Goal: Task Accomplishment & Management: Manage account settings

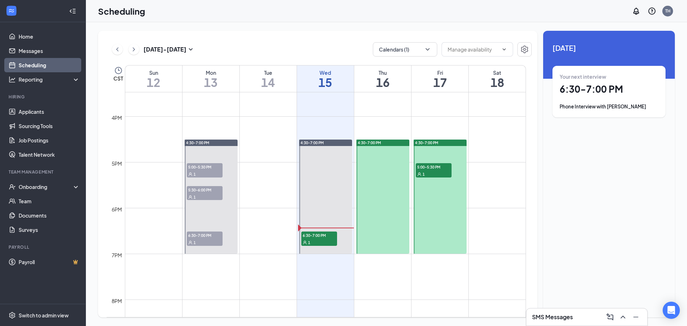
scroll to position [709, 0]
click at [625, 90] on h1 "6:30 - 7:00 PM" at bounding box center [608, 89] width 99 height 12
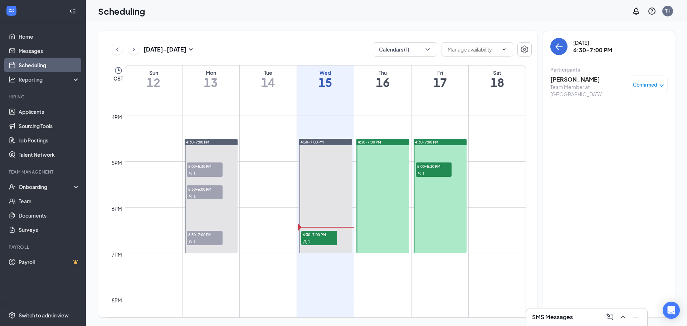
click at [575, 80] on h3 "Joshua Foley" at bounding box center [587, 79] width 75 height 8
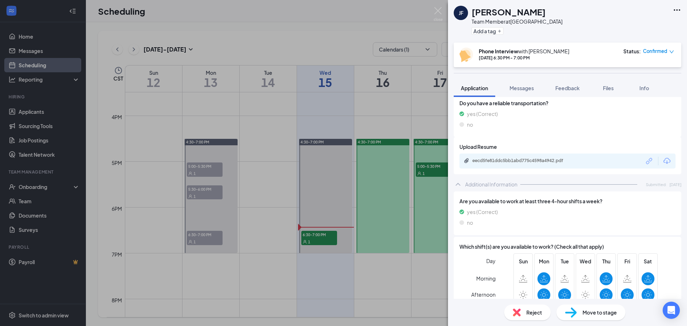
scroll to position [289, 0]
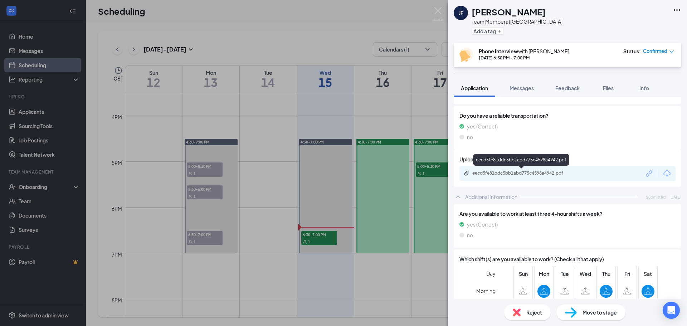
click at [522, 172] on div "eecd5fe81ddc5bb1abd775c4598a4942.pdf" at bounding box center [522, 173] width 100 height 6
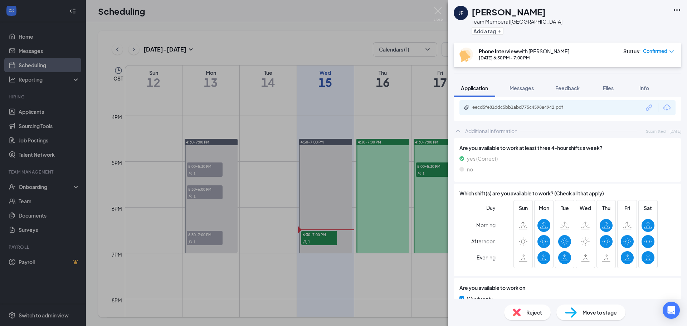
scroll to position [358, 0]
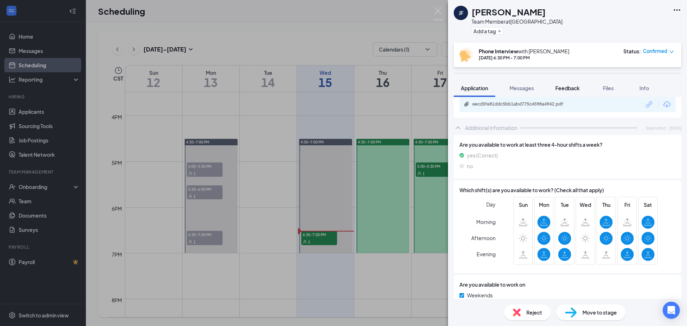
click at [573, 84] on button "Feedback" at bounding box center [567, 88] width 39 height 18
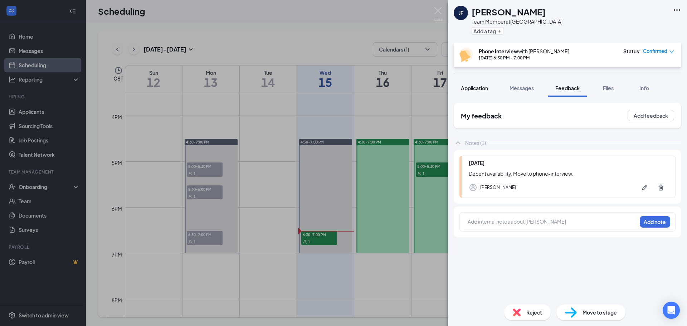
click at [478, 88] on span "Application" at bounding box center [474, 88] width 27 height 6
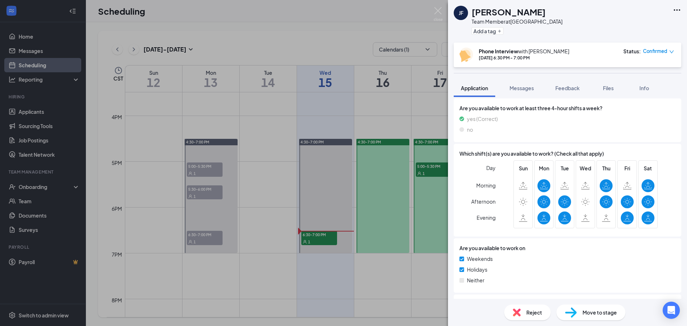
scroll to position [393, 0]
click at [567, 88] on span "Feedback" at bounding box center [567, 88] width 24 height 6
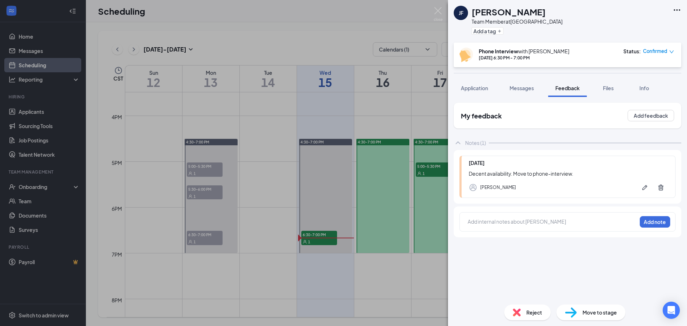
click at [529, 225] on div at bounding box center [552, 222] width 168 height 9
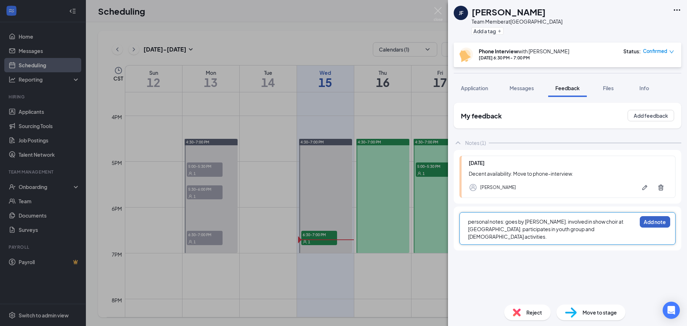
click at [662, 225] on button "Add note" at bounding box center [654, 221] width 30 height 11
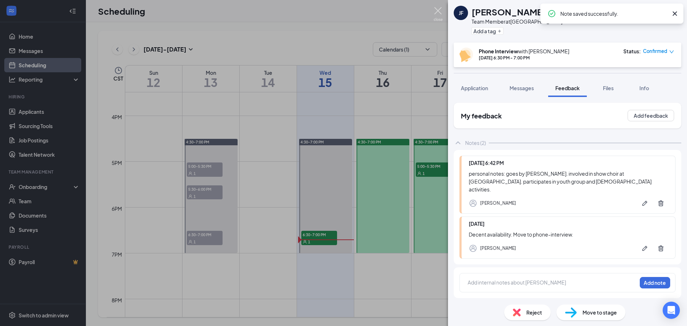
click at [439, 8] on img at bounding box center [437, 14] width 9 height 14
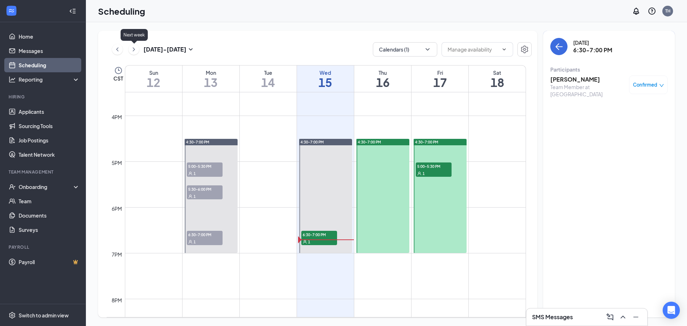
click at [136, 49] on icon "ChevronRight" at bounding box center [133, 49] width 7 height 9
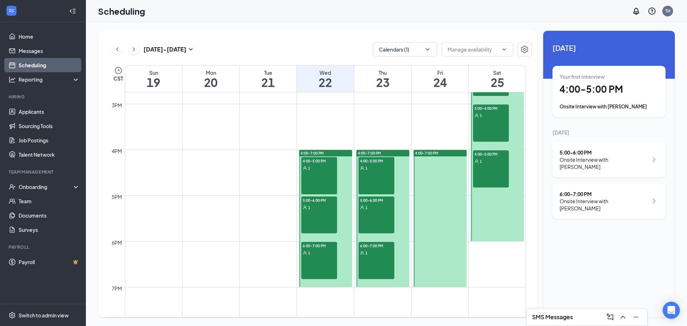
scroll to position [673, 0]
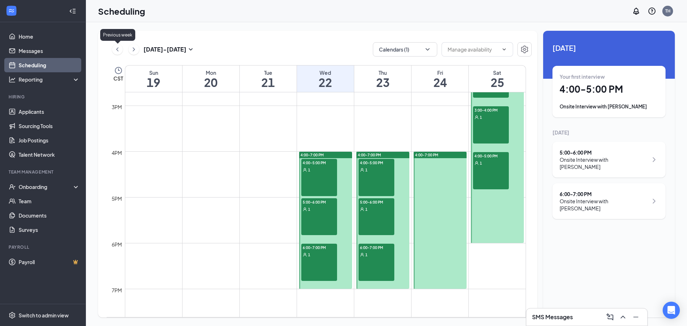
click at [119, 51] on icon "ChevronLeft" at bounding box center [117, 49] width 7 height 9
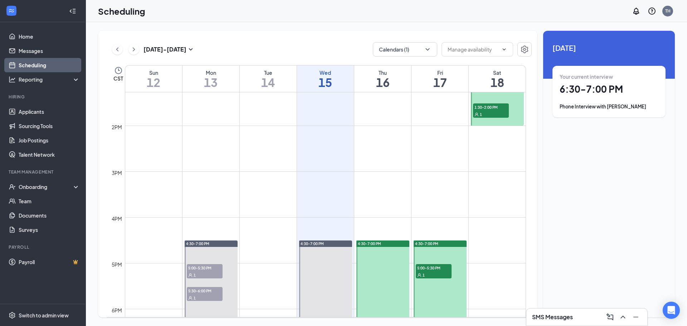
scroll to position [673, 0]
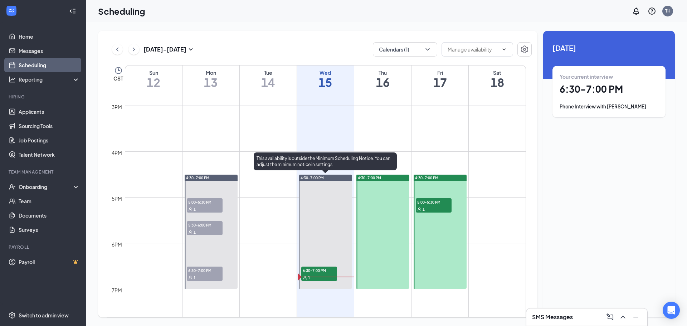
click at [319, 271] on span "6:30-7:00 PM" at bounding box center [319, 269] width 36 height 7
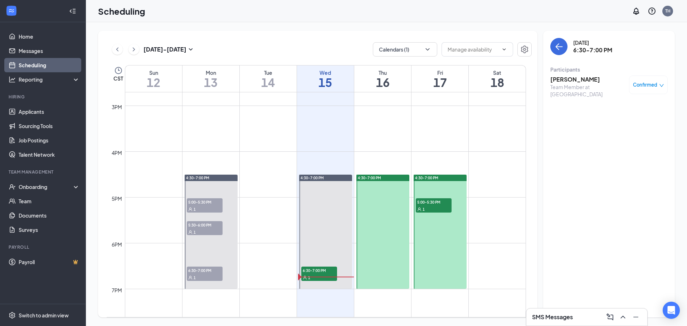
click at [578, 78] on h3 "Joshua Foley" at bounding box center [587, 79] width 75 height 8
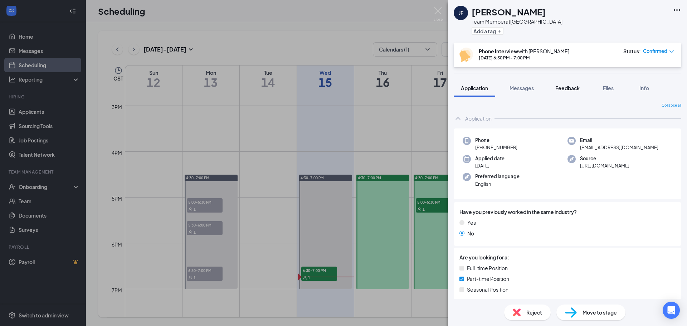
click at [577, 88] on span "Feedback" at bounding box center [567, 88] width 24 height 6
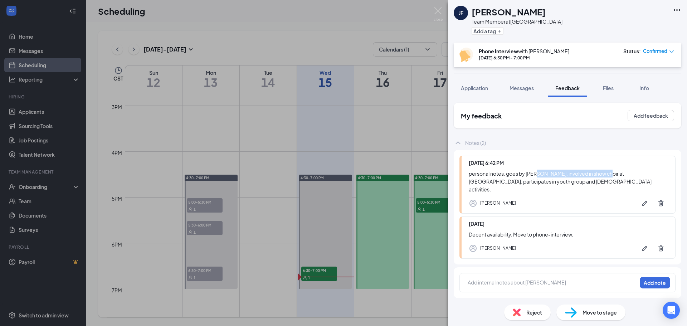
drag, startPoint x: 537, startPoint y: 175, endPoint x: 598, endPoint y: 176, distance: 60.5
click at [602, 172] on div "personal notes: goes by Josh. involved in show choir at elkhorn north. particip…" at bounding box center [568, 182] width 199 height 24
click at [554, 173] on div "JF Joshua Foley Team Member at Omaha Add a tag Phone Interview with Tai Hoang O…" at bounding box center [567, 163] width 239 height 326
click at [557, 172] on div "JF Joshua Foley Team Member at Omaha Add a tag Phone Interview with Tai Hoang O…" at bounding box center [567, 163] width 239 height 326
click at [581, 171] on div "personal notes: goes by Josh. involved in show choir at elkhorn north. particip…" at bounding box center [568, 182] width 199 height 24
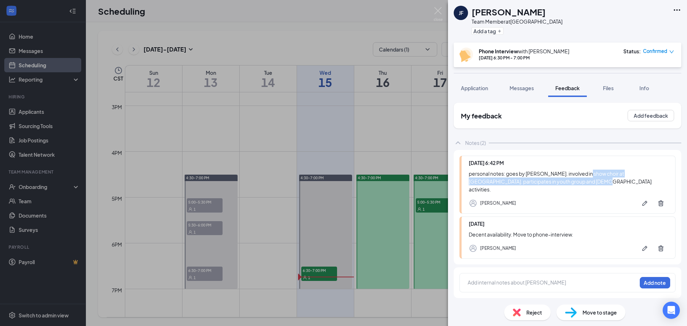
drag, startPoint x: 587, startPoint y: 173, endPoint x: 616, endPoint y: 178, distance: 29.1
click at [619, 178] on div "personal notes: goes by Josh. involved in show choir at elkhorn north. particip…" at bounding box center [568, 182] width 199 height 24
click at [513, 279] on div at bounding box center [552, 283] width 168 height 8
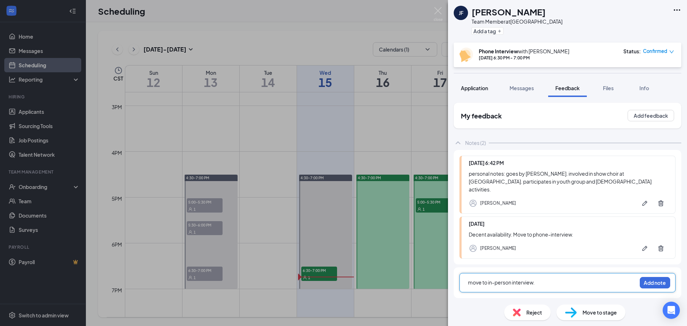
click at [476, 93] on button "Application" at bounding box center [473, 88] width 41 height 18
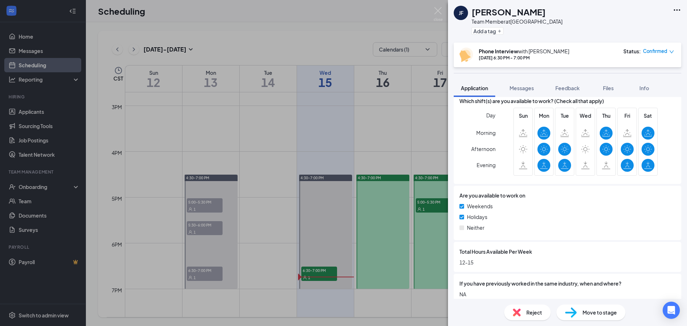
scroll to position [453, 0]
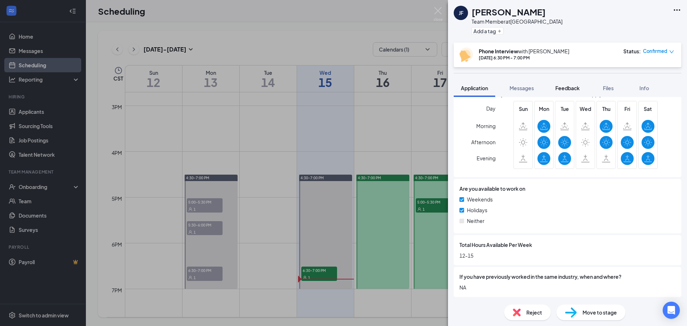
click at [569, 92] on button "Feedback" at bounding box center [567, 88] width 39 height 18
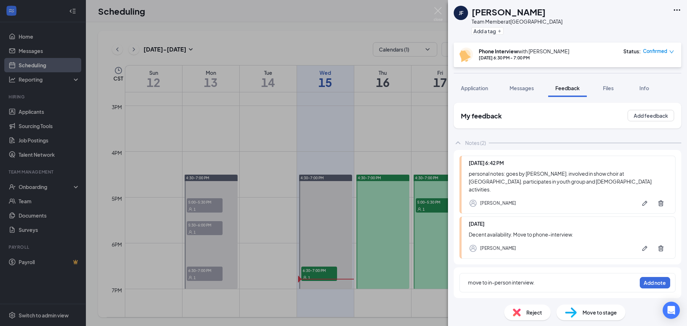
click at [546, 279] on div "move to in-person interview." at bounding box center [552, 283] width 168 height 8
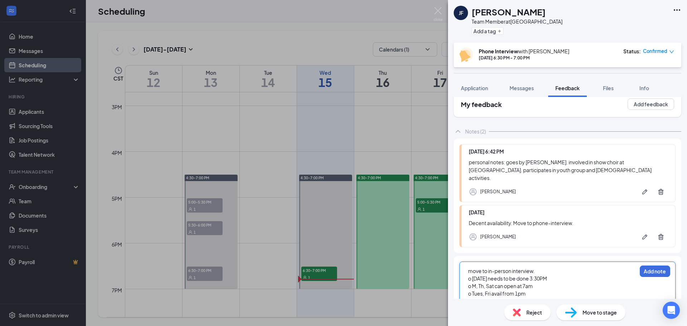
scroll to position [12, 0]
click at [535, 274] on span "o Thursday needs to be done 3:30PM" at bounding box center [507, 277] width 79 height 6
click at [472, 274] on span "o Thursday needs to be done by 3:30PM" at bounding box center [511, 277] width 86 height 6
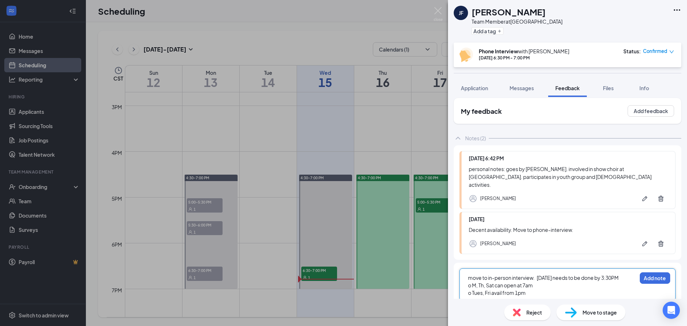
click at [472, 282] on span "o M, Th, Sat can open at 7am" at bounding box center [500, 285] width 65 height 6
click at [473, 279] on span "move to in-person interview. Thursday needs to be done by 3:30PM. M, Th, Sat ca…" at bounding box center [551, 281] width 167 height 14
click at [486, 278] on span "move to in-person interview. Thursday needs to be done by 3:30PM. Mon, Th, Sat …" at bounding box center [550, 281] width 165 height 14
click at [473, 289] on span "o Tues, Fri avail from 1pm" at bounding box center [497, 292] width 58 height 6
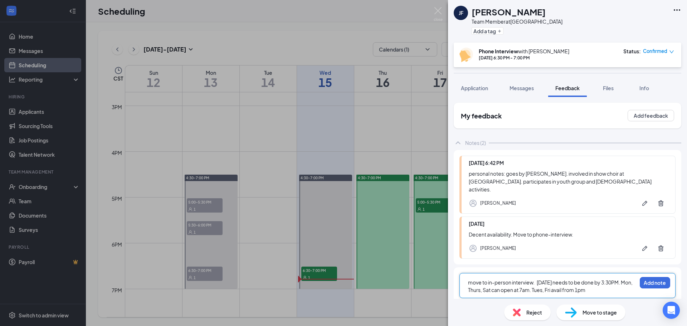
click at [618, 283] on div "move to in-person interview. Thursday needs to be done by 3:30PM. Mon, Thurs, S…" at bounding box center [552, 286] width 168 height 15
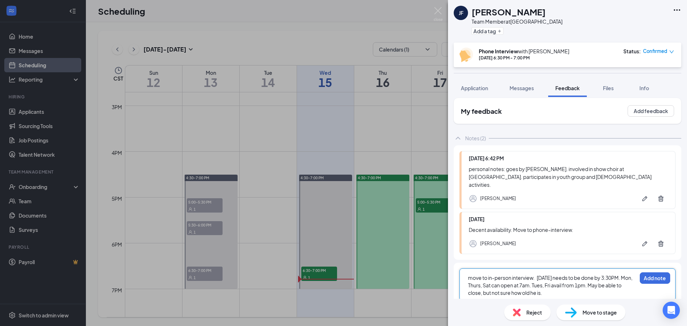
drag, startPoint x: 602, startPoint y: 283, endPoint x: 633, endPoint y: 294, distance: 32.7
click at [633, 294] on div "move to in-person interview. Thursday needs to be done by 3:30PM. Mon, Thurs, S…" at bounding box center [566, 285] width 227 height 44
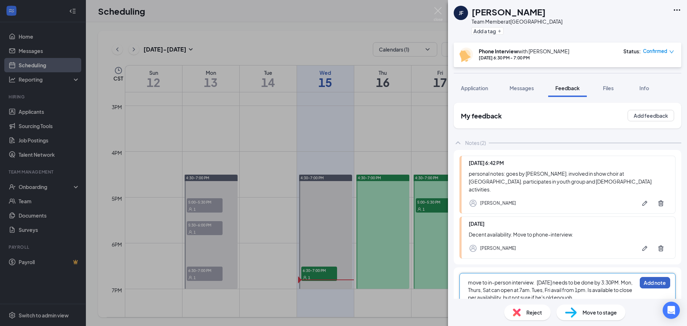
click at [640, 277] on button "Add note" at bounding box center [654, 282] width 30 height 11
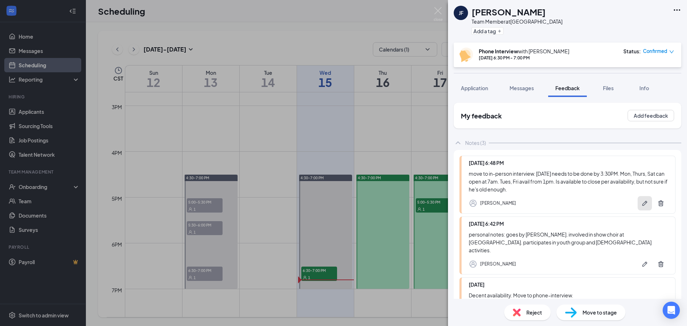
click at [641, 200] on icon "Pen" at bounding box center [644, 203] width 7 height 7
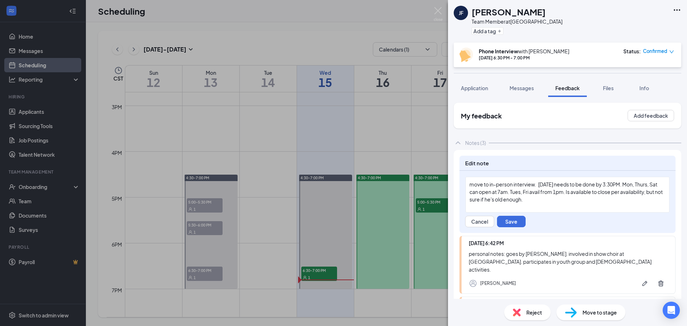
drag, startPoint x: 541, startPoint y: 201, endPoint x: 622, endPoint y: 190, distance: 81.2
click at [622, 190] on div "move to in-person interview. Thursday needs to be done by 3:30PM. Mon, Thurs, S…" at bounding box center [567, 192] width 196 height 23
click at [518, 219] on button "Save" at bounding box center [511, 221] width 29 height 11
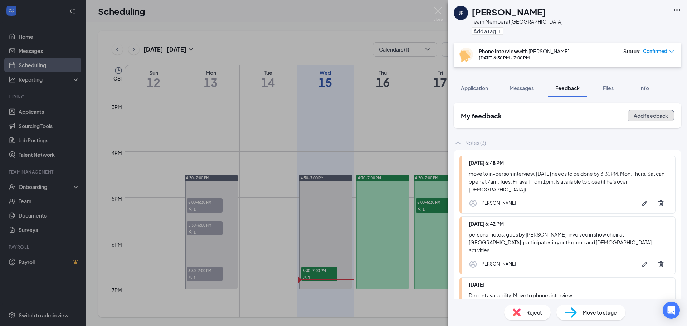
click at [644, 113] on button "Add feedback" at bounding box center [650, 115] width 46 height 11
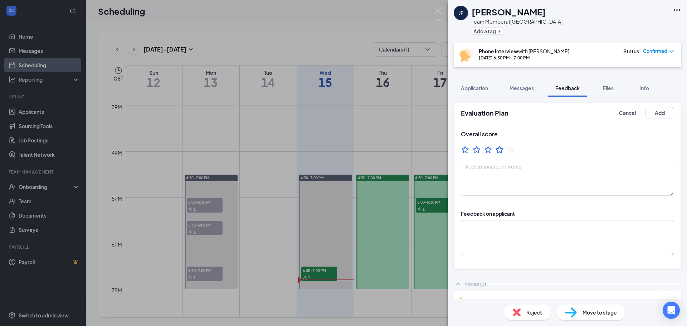
click at [498, 150] on icon "StarBorder" at bounding box center [499, 149] width 9 height 9
click at [662, 110] on button "Add" at bounding box center [659, 112] width 29 height 11
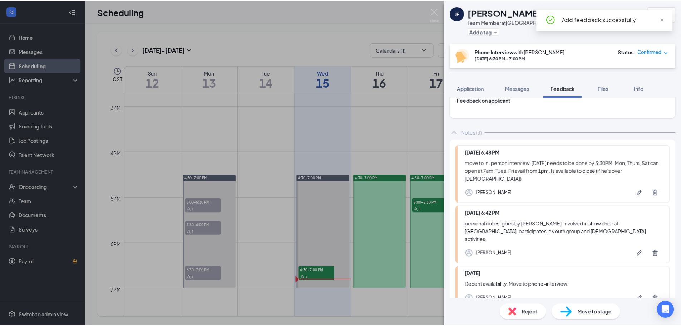
scroll to position [107, 0]
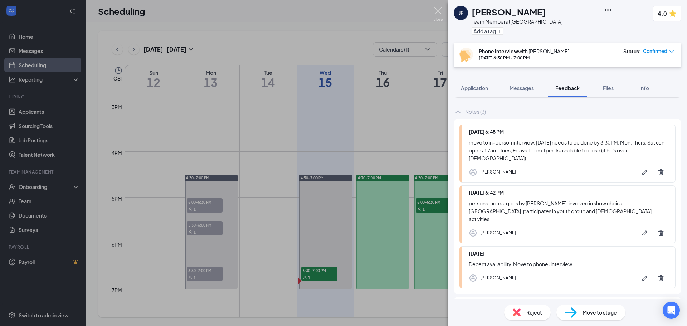
drag, startPoint x: 436, startPoint y: 14, endPoint x: 462, endPoint y: 13, distance: 25.8
click at [436, 14] on img at bounding box center [437, 14] width 9 height 14
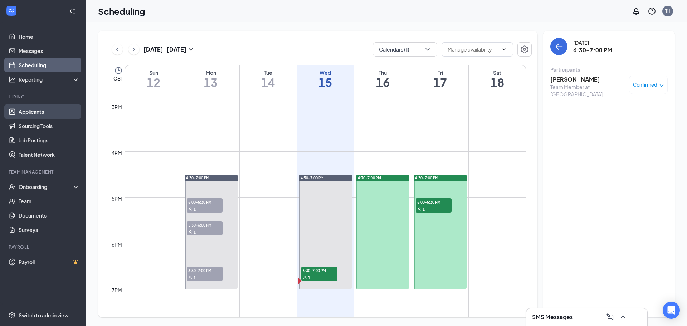
click at [19, 113] on link "Applicants" at bounding box center [49, 111] width 61 height 14
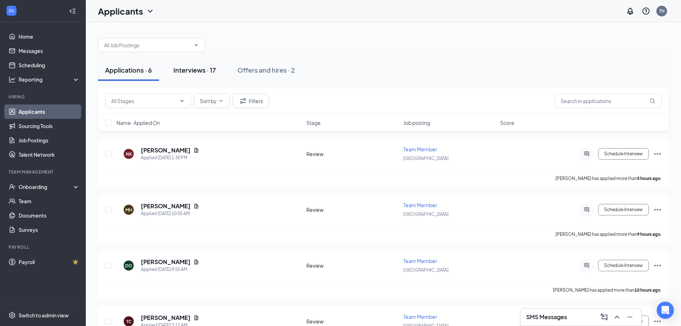
click at [187, 73] on div "Interviews · 17" at bounding box center [194, 69] width 43 height 9
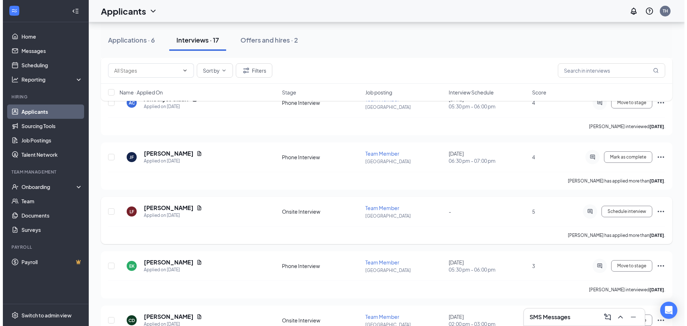
scroll to position [107, 0]
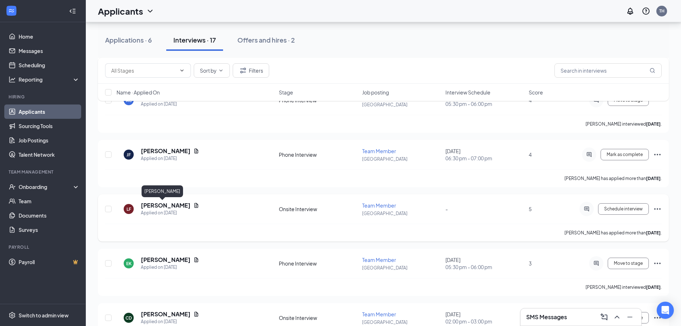
click at [159, 207] on h5 "Laik Fritz" at bounding box center [166, 205] width 50 height 8
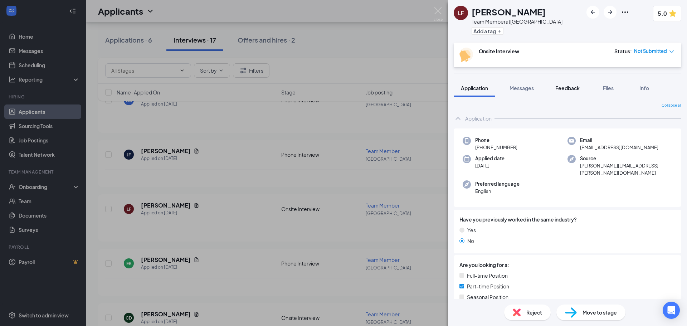
click at [574, 90] on span "Feedback" at bounding box center [567, 88] width 24 height 6
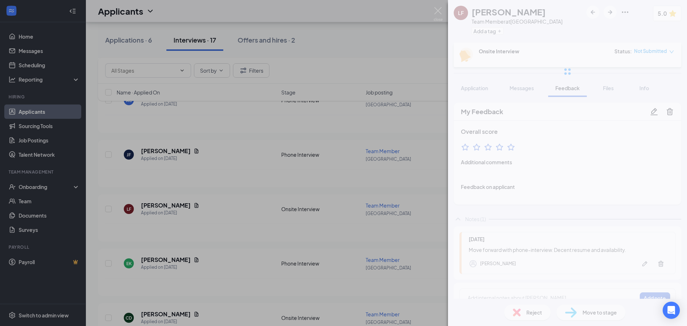
click at [519, 89] on span "Messages" at bounding box center [521, 88] width 24 height 6
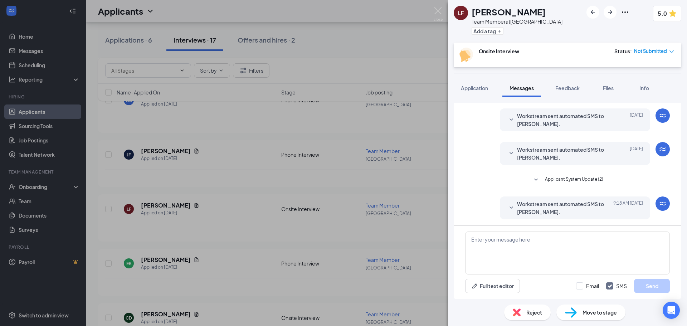
scroll to position [164, 0]
click at [570, 88] on span "Feedback" at bounding box center [567, 88] width 24 height 6
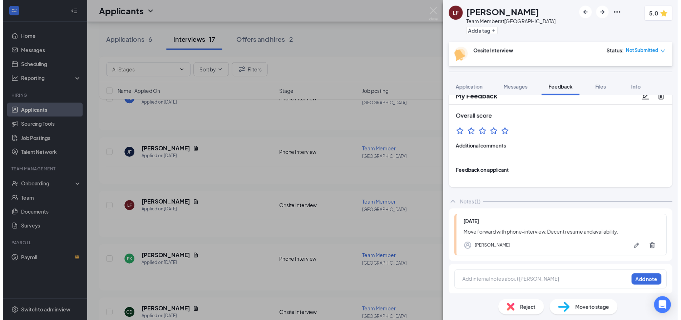
scroll to position [15, 0]
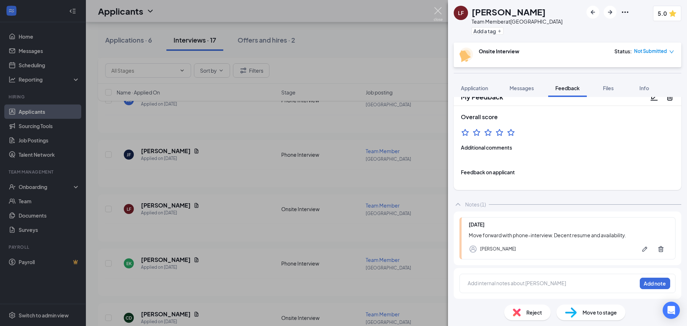
click at [438, 13] on img at bounding box center [437, 14] width 9 height 14
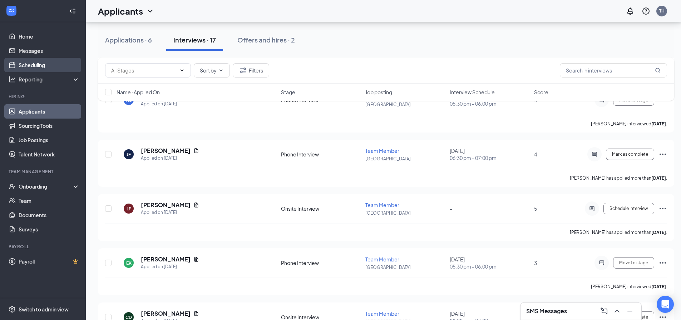
click at [35, 64] on link "Scheduling" at bounding box center [49, 65] width 61 height 14
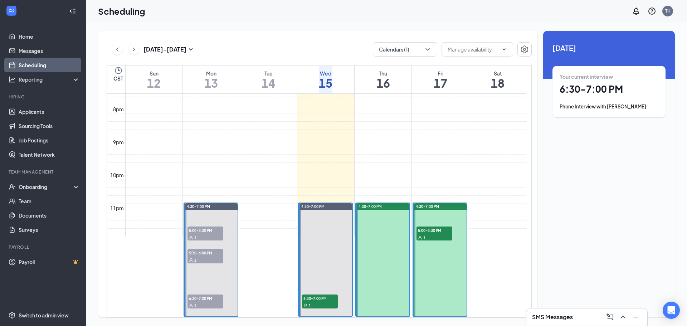
scroll to position [745, 0]
click at [206, 226] on span "5:00-5:30 PM" at bounding box center [205, 229] width 36 height 7
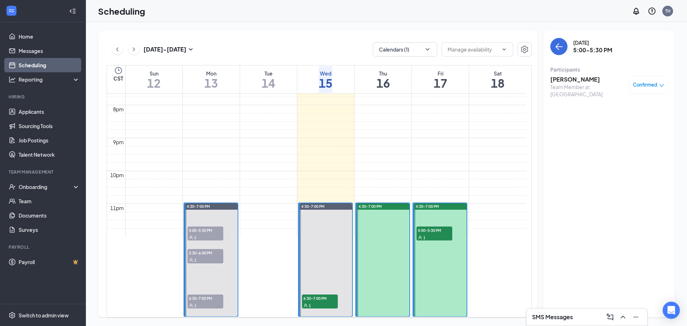
click at [575, 81] on h3 "Janie Rinehart" at bounding box center [587, 79] width 75 height 8
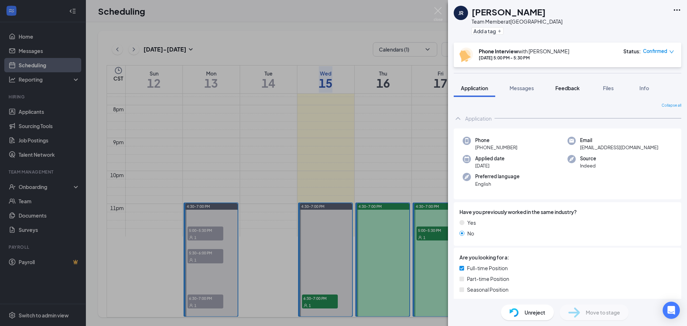
click at [575, 83] on button "Feedback" at bounding box center [567, 88] width 39 height 18
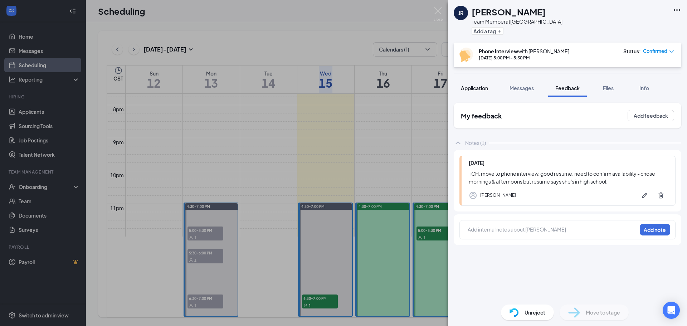
click at [484, 88] on span "Application" at bounding box center [474, 88] width 27 height 6
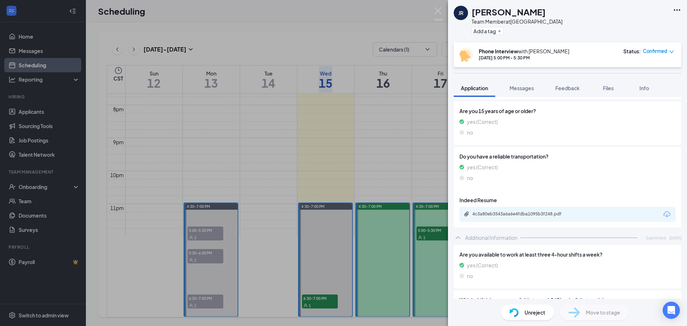
scroll to position [250, 0]
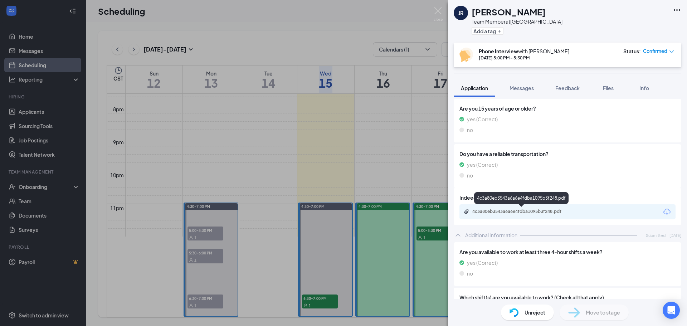
click at [534, 209] on div "4c3a80eb3543a6a6e4fdba1095b3f248.pdf" at bounding box center [522, 212] width 100 height 6
click at [668, 54] on div "Confirmed" at bounding box center [658, 51] width 31 height 7
click at [644, 31] on div "JR Janie Rinehart Team Member at Omaha Add a tag" at bounding box center [567, 21] width 239 height 43
click at [520, 87] on span "Messages" at bounding box center [521, 88] width 24 height 6
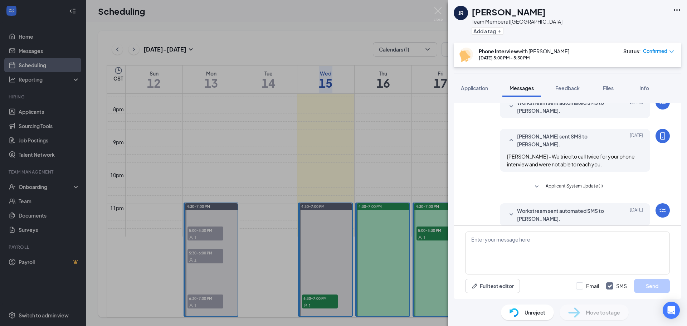
scroll to position [198, 0]
drag, startPoint x: 528, startPoint y: 149, endPoint x: 605, endPoint y: 157, distance: 77.7
click at [605, 157] on div "Janie - We tried to call twice for your phone interview and were not able to re…" at bounding box center [575, 160] width 136 height 16
click at [661, 48] on span "Confirmed" at bounding box center [655, 51] width 24 height 7
click at [637, 106] on span "Mark as no-show" at bounding box center [629, 110] width 49 height 8
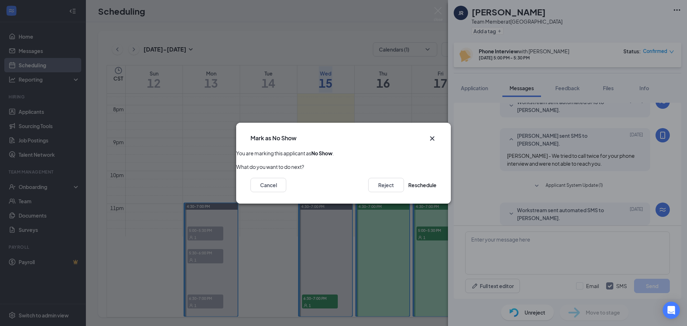
click at [432, 136] on icon "Cross" at bounding box center [432, 138] width 9 height 9
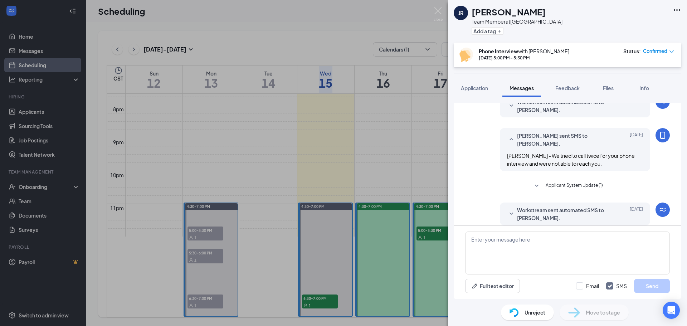
click at [432, 16] on div "JR Janie Rinehart Team Member at Omaha Add a tag Phone Interview with Tai Hoang…" at bounding box center [343, 163] width 687 height 326
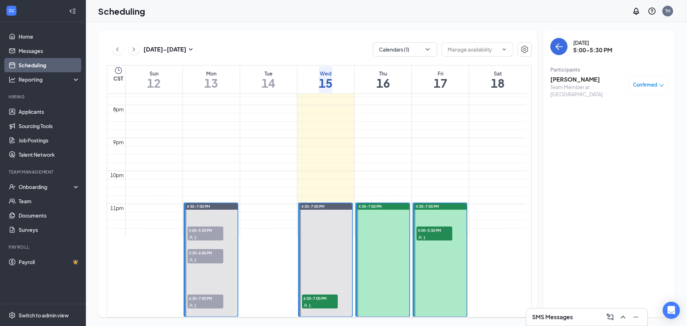
click at [568, 79] on h3 "Janie Rinehart" at bounding box center [587, 79] width 75 height 8
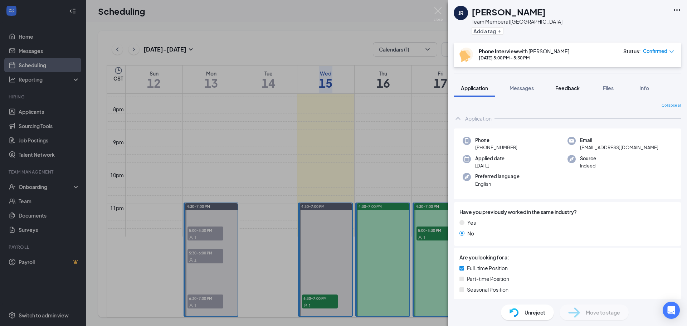
click at [576, 89] on span "Feedback" at bounding box center [567, 88] width 24 height 6
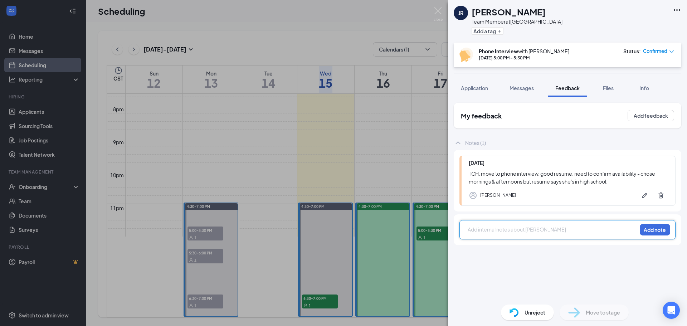
click at [510, 230] on div at bounding box center [552, 230] width 168 height 8
click at [651, 231] on button "Add note" at bounding box center [654, 229] width 30 height 11
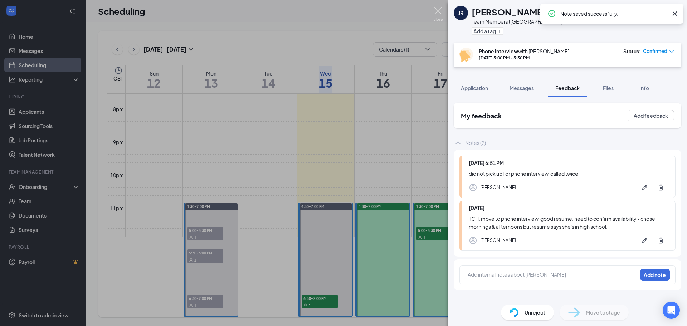
click at [434, 10] on img at bounding box center [437, 14] width 9 height 14
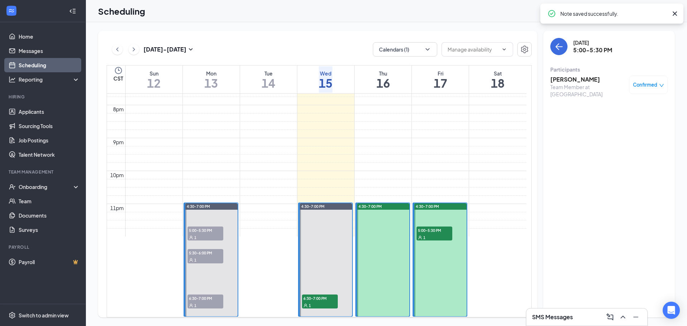
click at [210, 249] on span "5:30-6:00 PM" at bounding box center [205, 252] width 36 height 7
click at [590, 79] on h3 "Amethyst Clauff" at bounding box center [587, 79] width 75 height 8
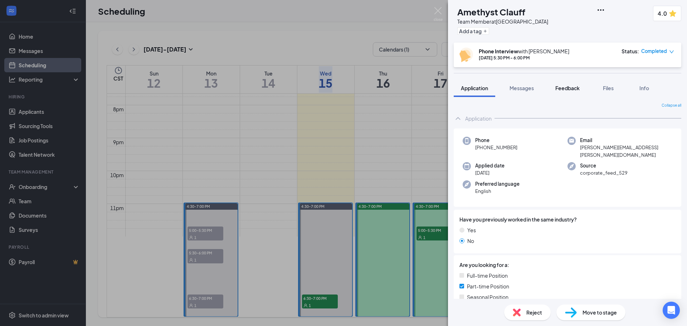
click at [575, 88] on span "Feedback" at bounding box center [567, 88] width 24 height 6
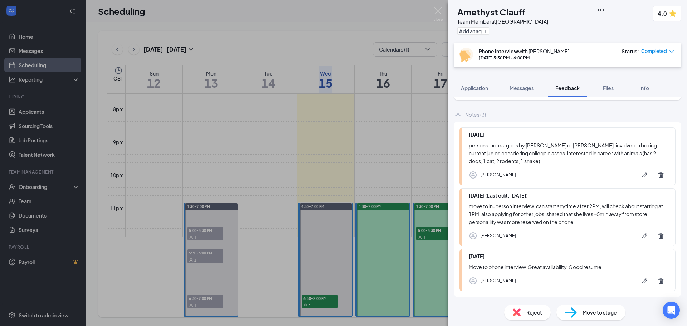
scroll to position [107, 0]
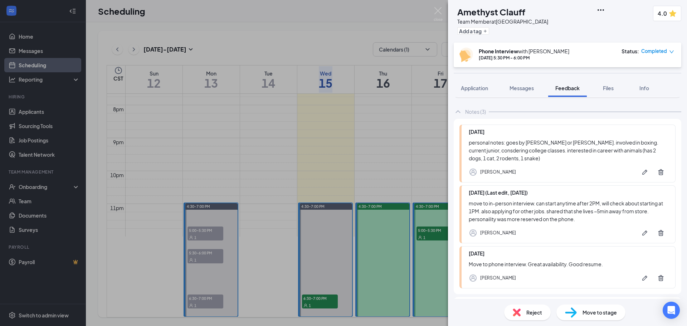
click at [586, 313] on span "Move to stage" at bounding box center [599, 312] width 34 height 8
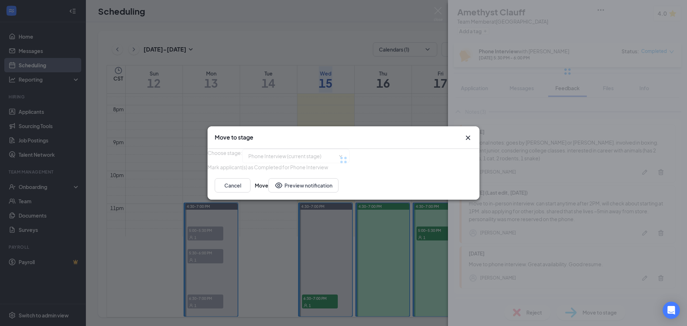
type input "Onsite Interview (next stage)"
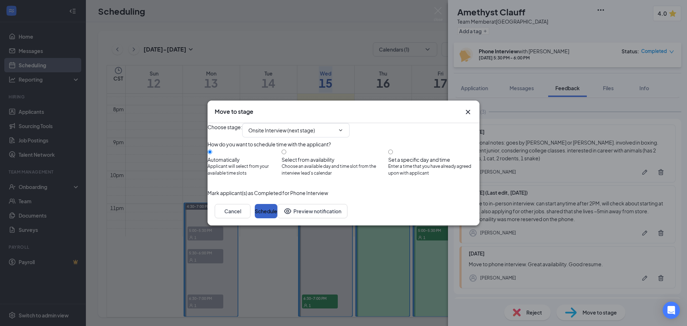
click at [277, 218] on button "Schedule" at bounding box center [266, 211] width 23 height 14
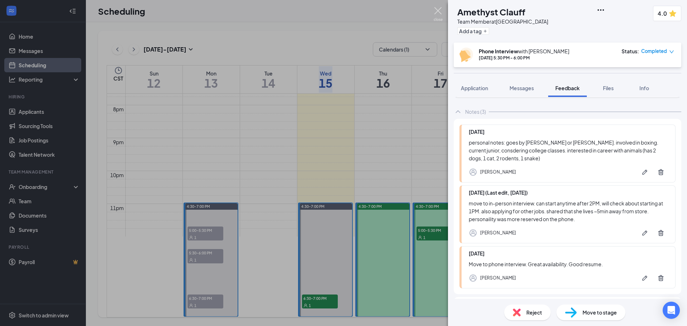
click at [439, 12] on img at bounding box center [437, 14] width 9 height 14
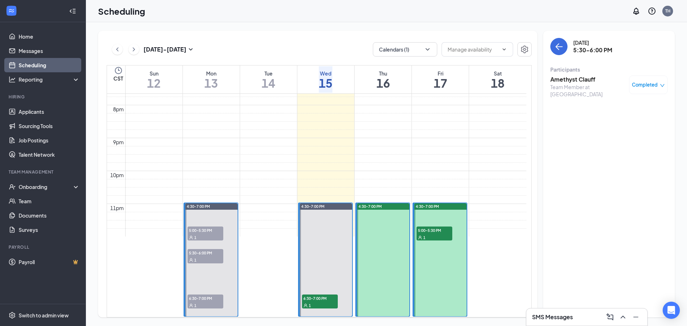
click at [205, 294] on span "6:30-7:00 PM" at bounding box center [205, 297] width 36 height 7
click at [567, 80] on h3 "Laik Fritz" at bounding box center [587, 79] width 75 height 8
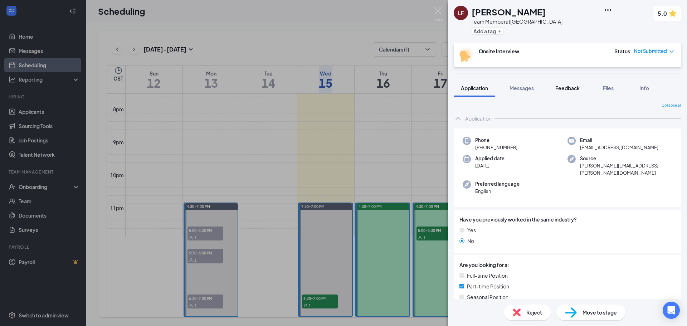
click at [565, 89] on span "Feedback" at bounding box center [567, 88] width 24 height 6
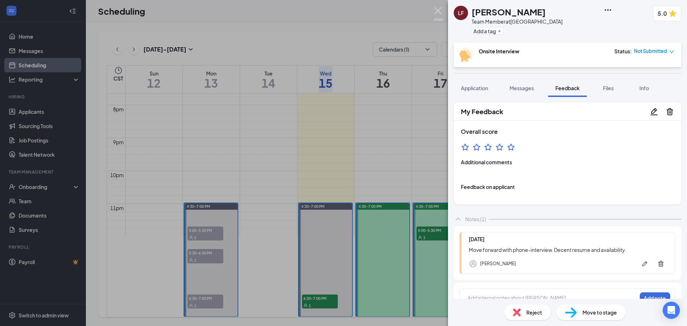
click at [439, 8] on img at bounding box center [437, 14] width 9 height 14
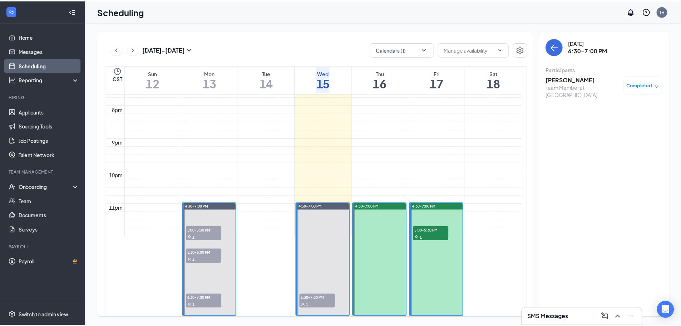
scroll to position [673, 0]
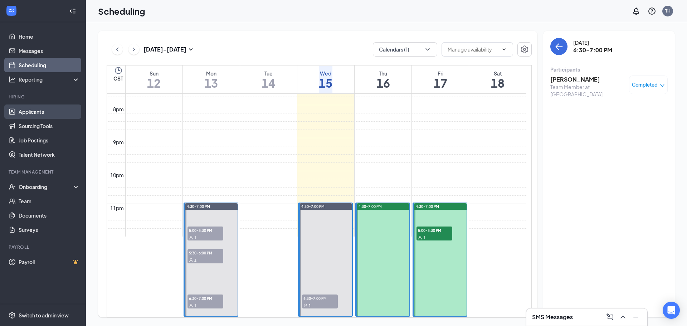
click at [43, 113] on link "Applicants" at bounding box center [49, 111] width 61 height 14
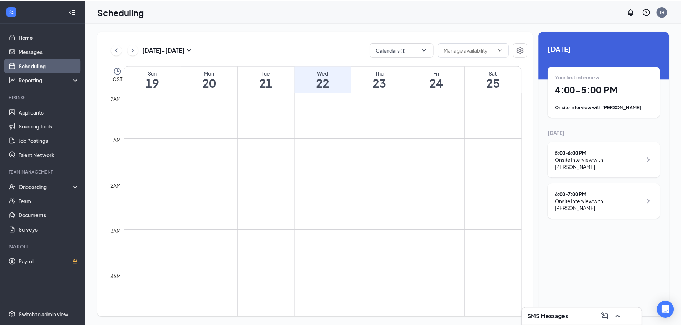
scroll to position [638, 0]
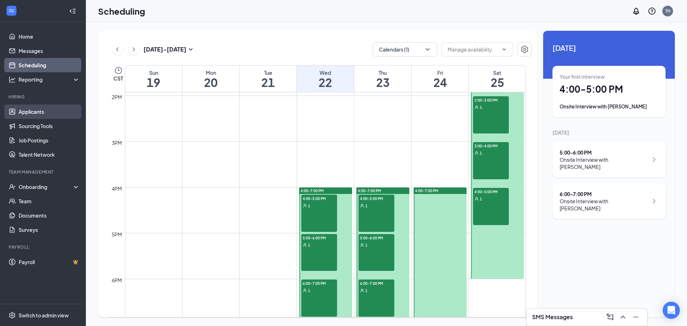
click at [33, 111] on link "Applicants" at bounding box center [49, 111] width 61 height 14
